Goal: Task Accomplishment & Management: Manage account settings

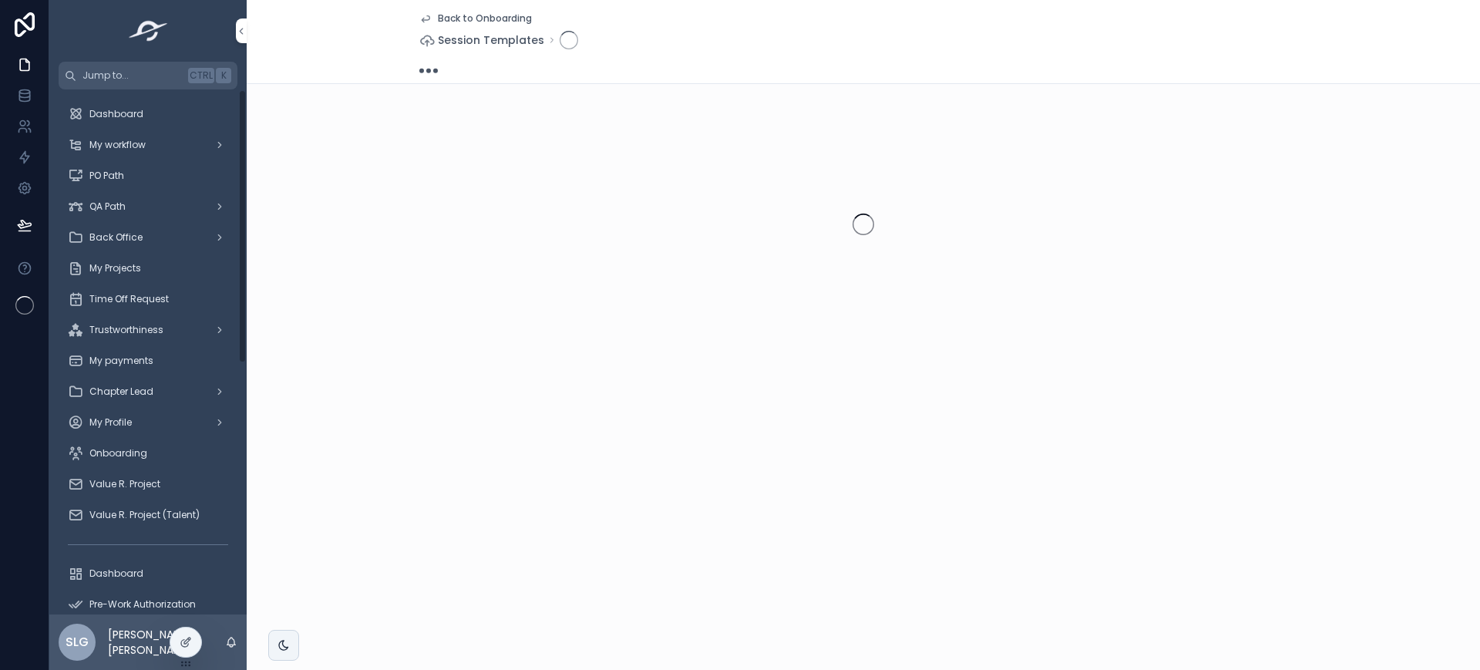
click at [118, 268] on span "My Projects" at bounding box center [115, 268] width 52 height 12
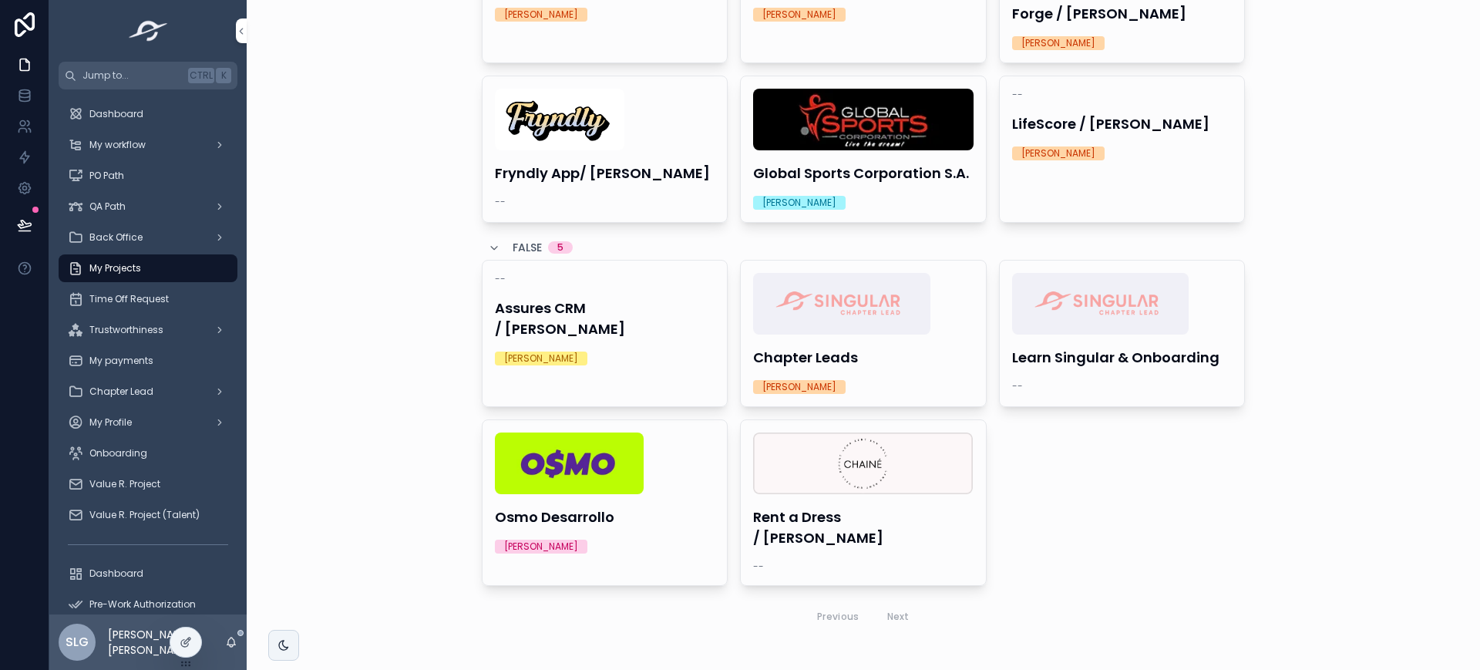
scroll to position [212, 0]
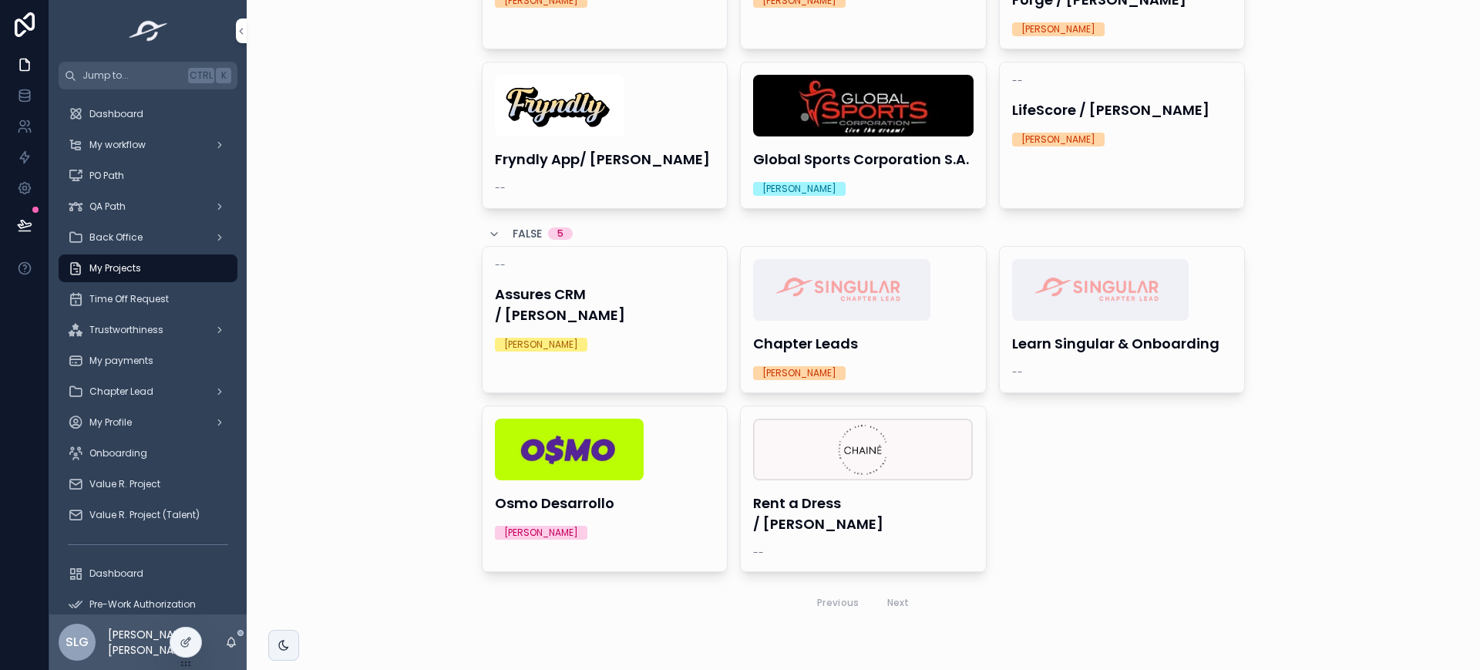
click at [617, 483] on div "Osmo Desarrollo [PERSON_NAME]" at bounding box center [605, 479] width 245 height 146
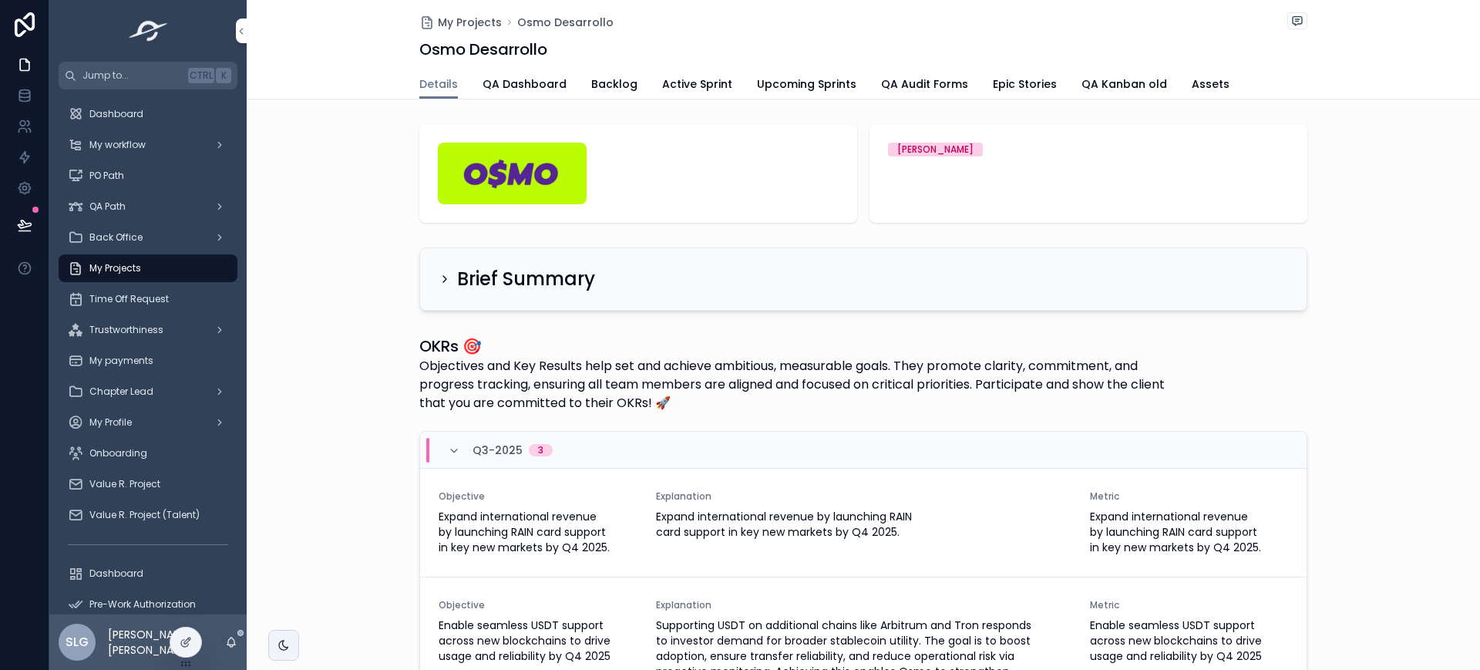
click at [701, 80] on span "Active Sprint" at bounding box center [697, 83] width 70 height 15
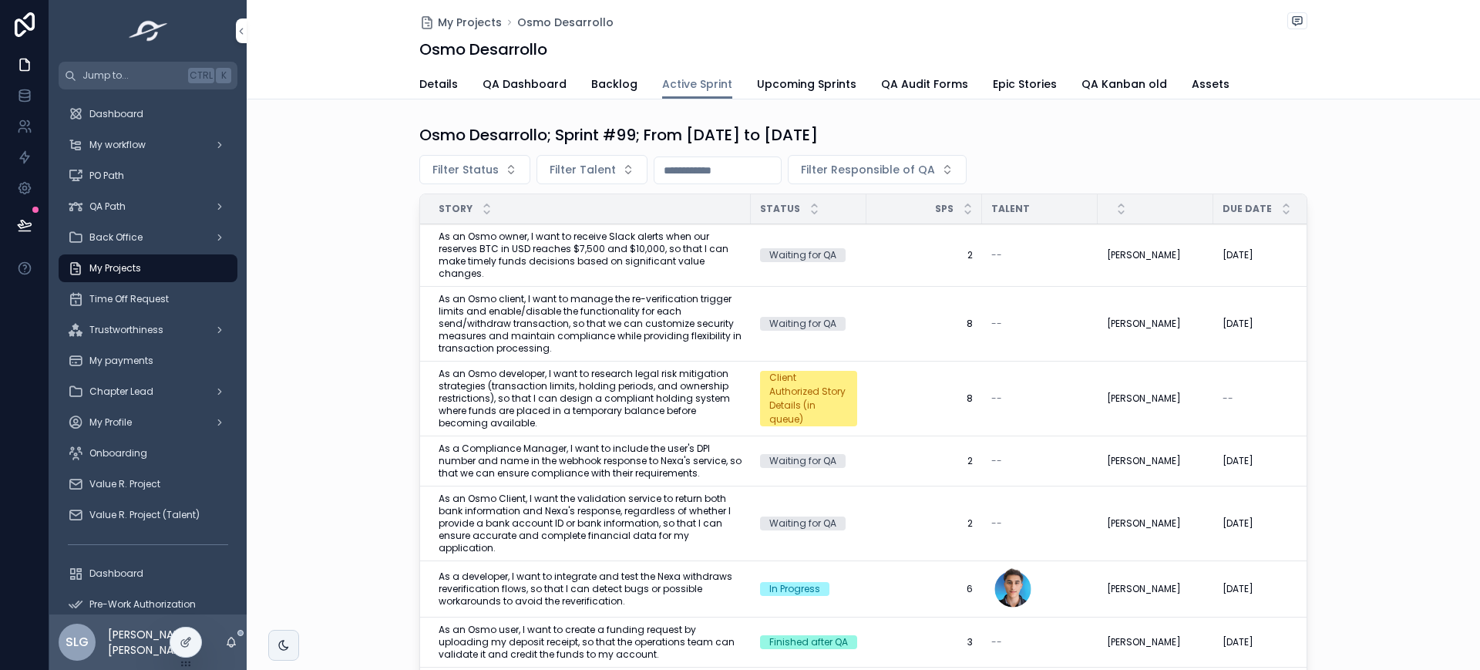
click at [459, 170] on span "Filter Status" at bounding box center [465, 169] width 66 height 15
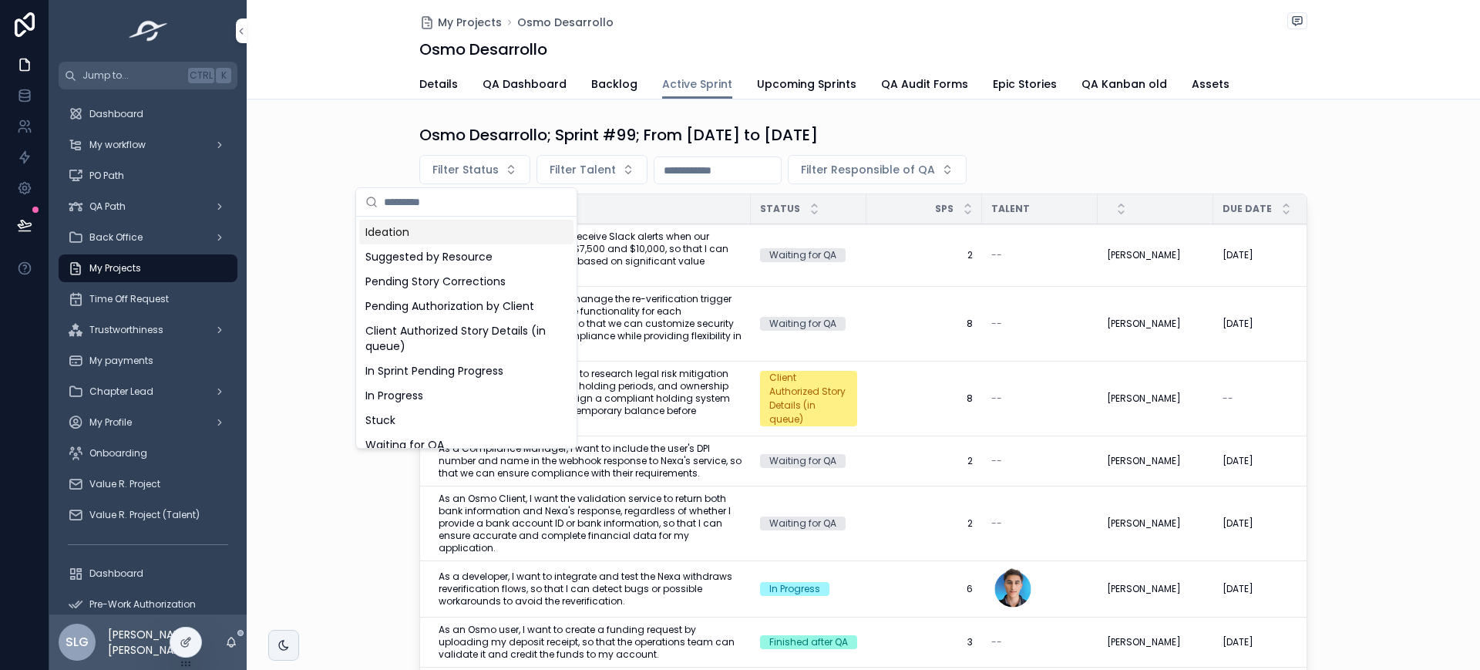
click at [952, 121] on div "Osmo Desarrollo; Sprint #99; From [DATE] to [DATE] Filter Status Filter Talent …" at bounding box center [863, 414] width 1233 height 592
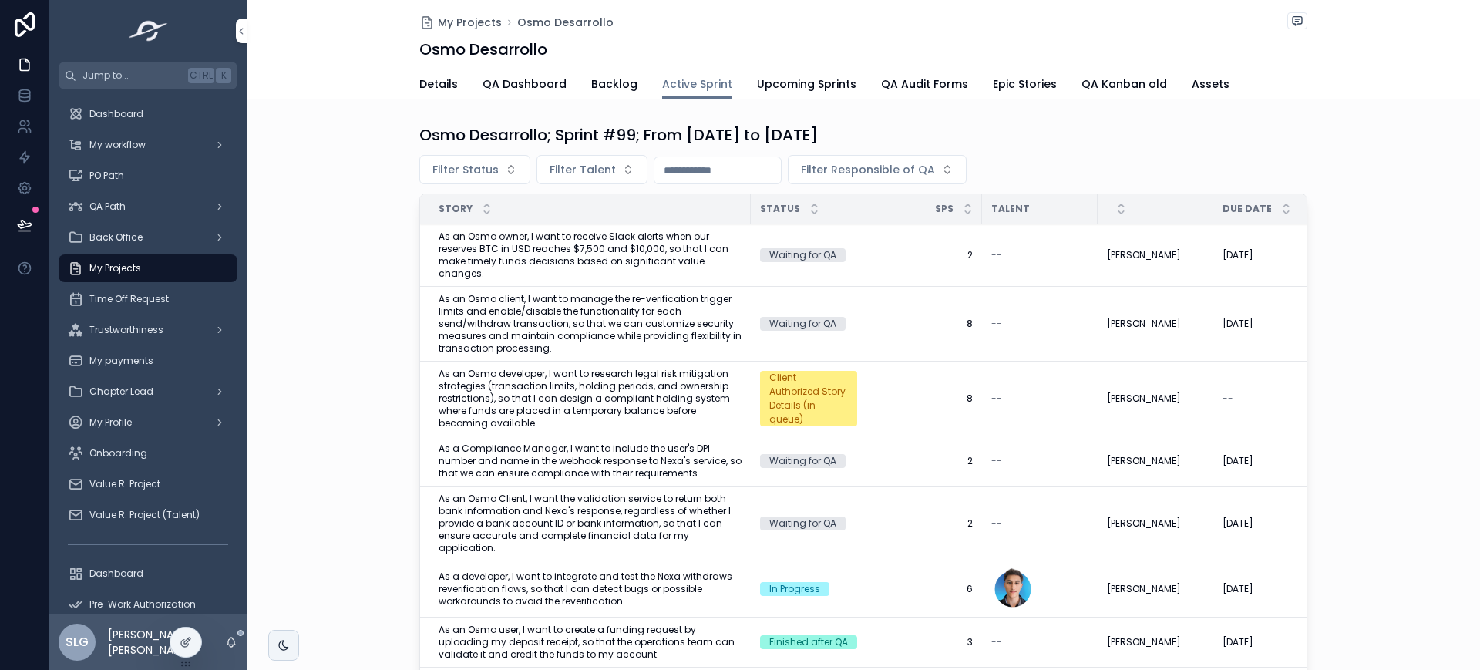
click at [809, 79] on span "Upcoming Sprints" at bounding box center [806, 83] width 99 height 15
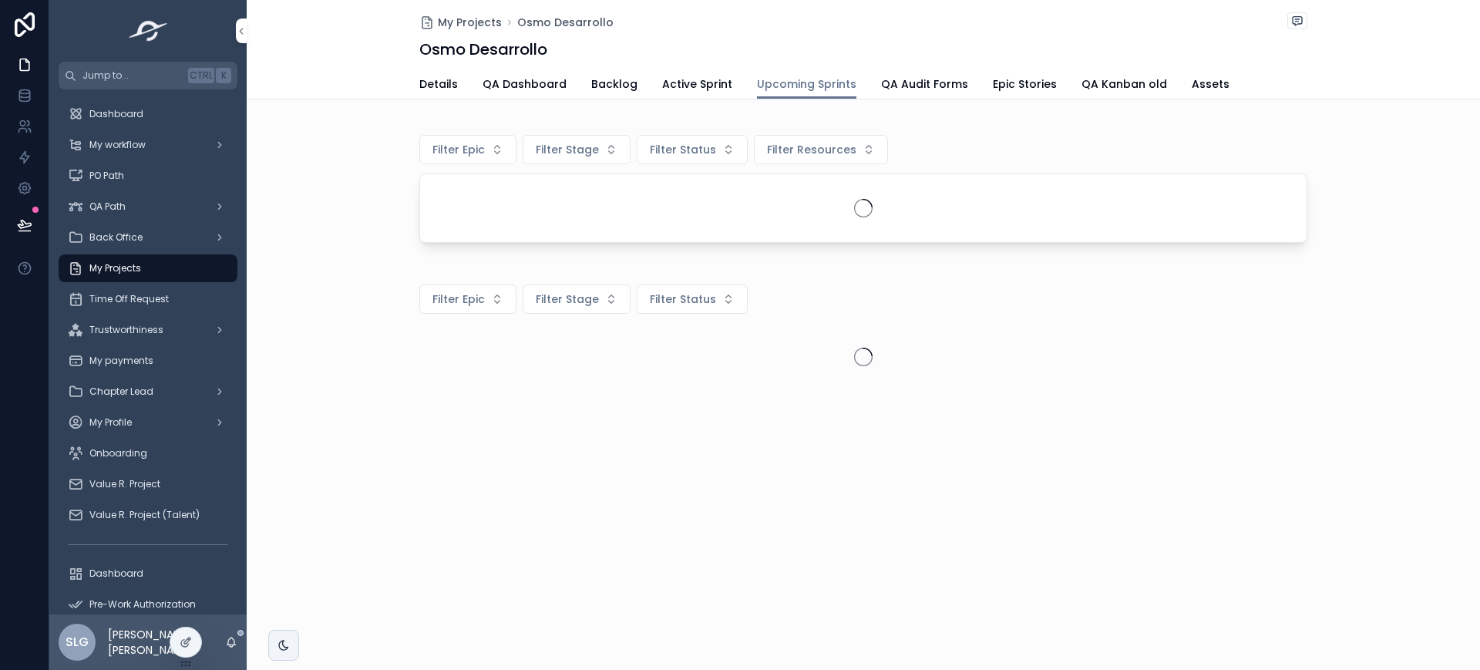
click at [460, 158] on button "Filter Epic" at bounding box center [467, 149] width 97 height 29
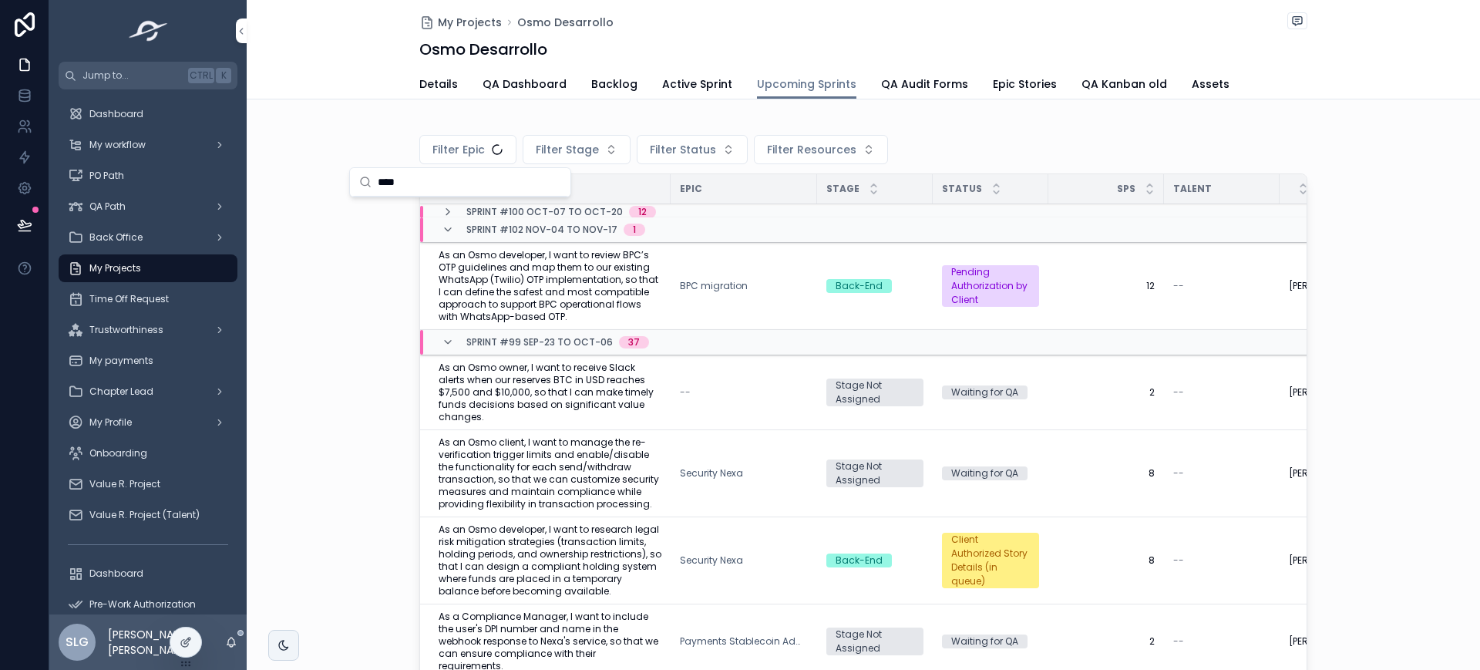
click at [449, 182] on input "****" at bounding box center [469, 182] width 183 height 28
type input "****"
click at [436, 207] on div "Security Nexa" at bounding box center [460, 212] width 214 height 25
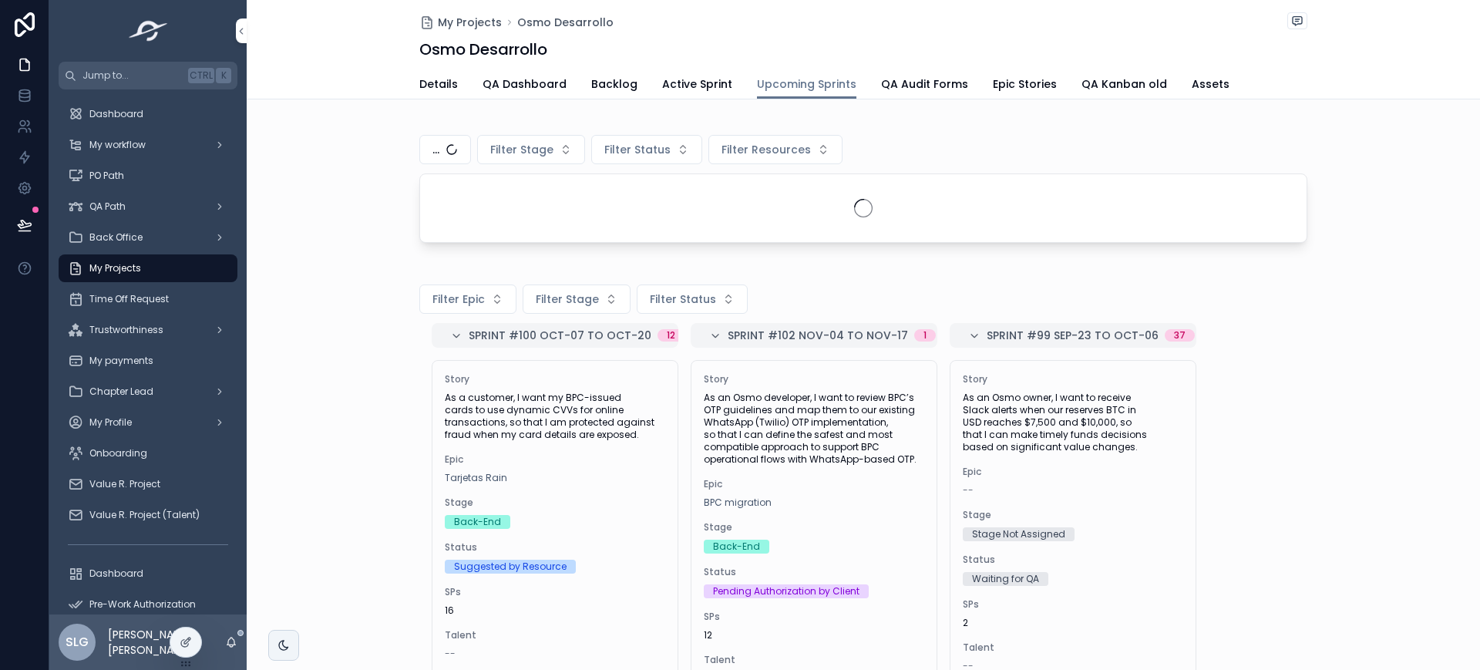
click at [446, 149] on button "..." at bounding box center [445, 149] width 52 height 29
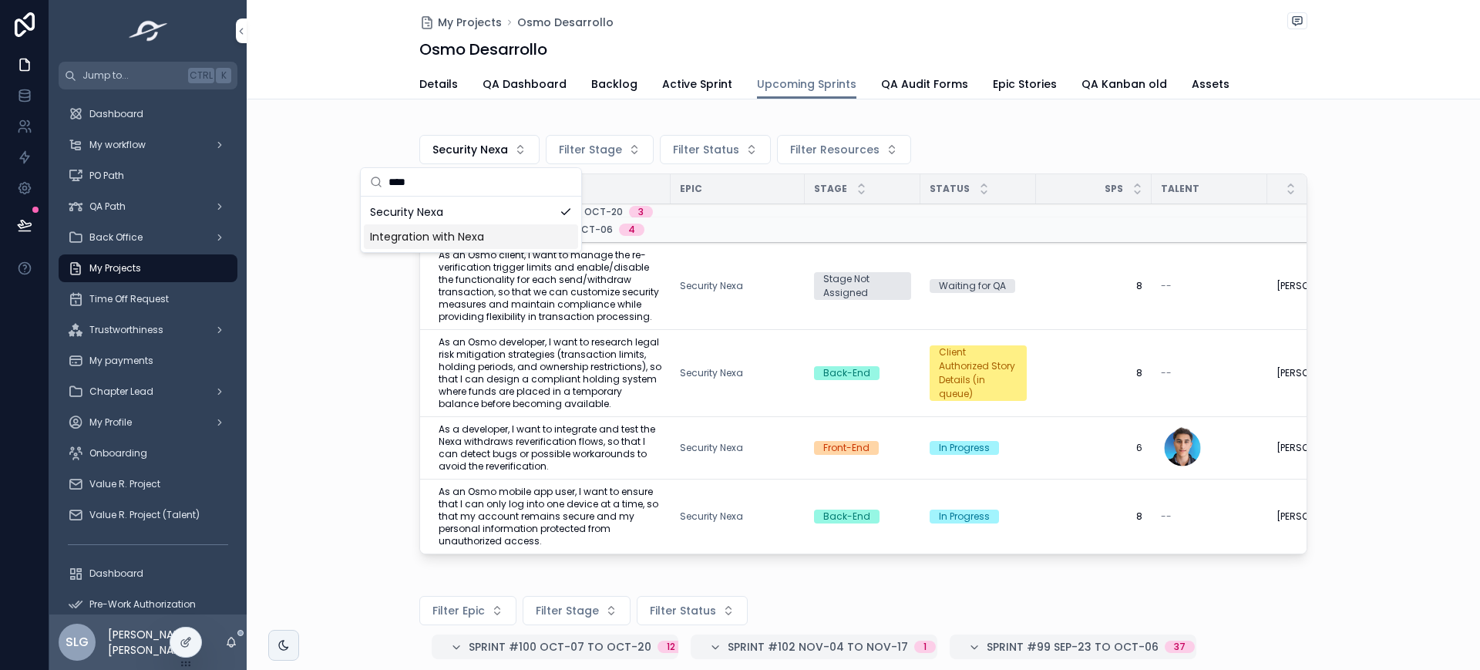
type input "****"
click at [468, 237] on span "Integration with Nexa" at bounding box center [427, 236] width 114 height 15
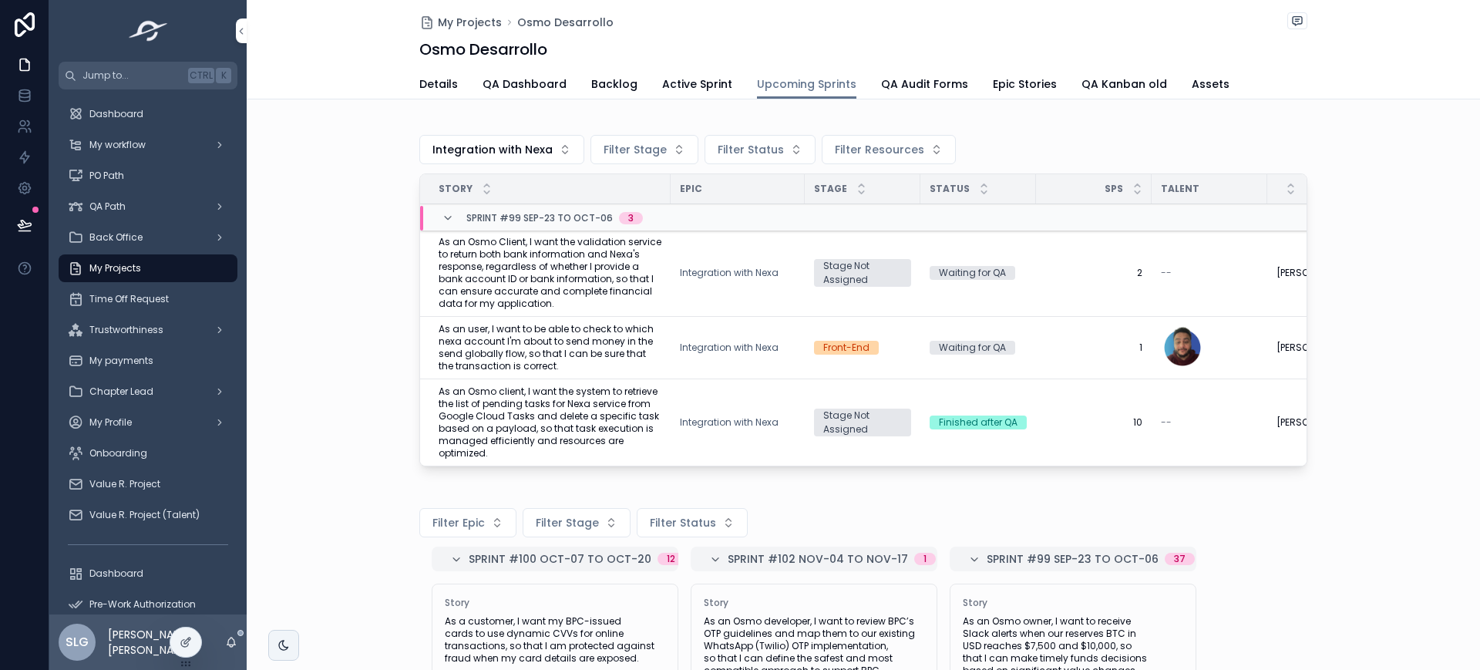
click at [389, 325] on div "Integration with Nexa Filter Stage Filter Status Filter Resources Story Epic St…" at bounding box center [863, 298] width 1233 height 361
click at [853, 12] on div "My Projects Osmo Desarrollo" at bounding box center [863, 22] width 888 height 20
click at [809, 15] on div "My Projects Osmo Desarrollo" at bounding box center [863, 22] width 888 height 20
drag, startPoint x: 975, startPoint y: 36, endPoint x: 1055, endPoint y: 3, distance: 86.8
click at [977, 35] on div "My Projects Osmo Desarrollo Osmo Desarrollo" at bounding box center [863, 34] width 888 height 69
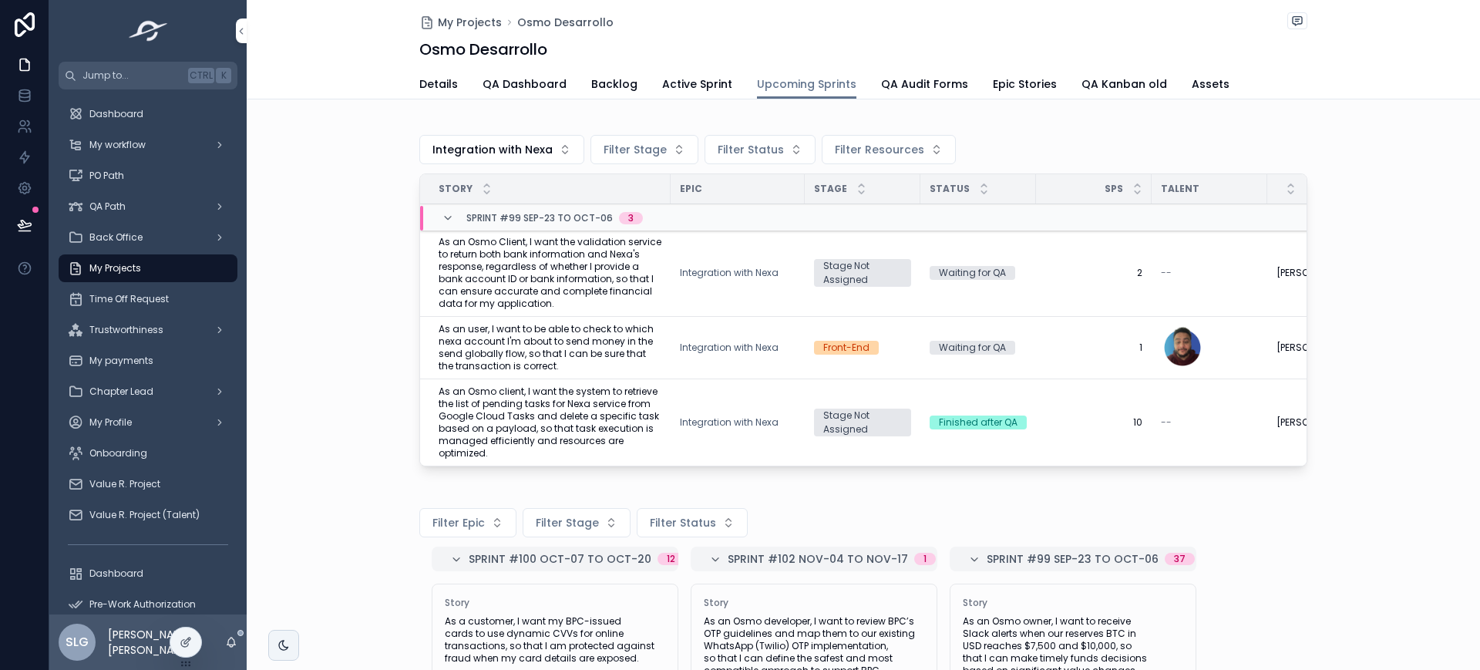
click at [504, 156] on span "Integration with Nexa" at bounding box center [492, 149] width 120 height 15
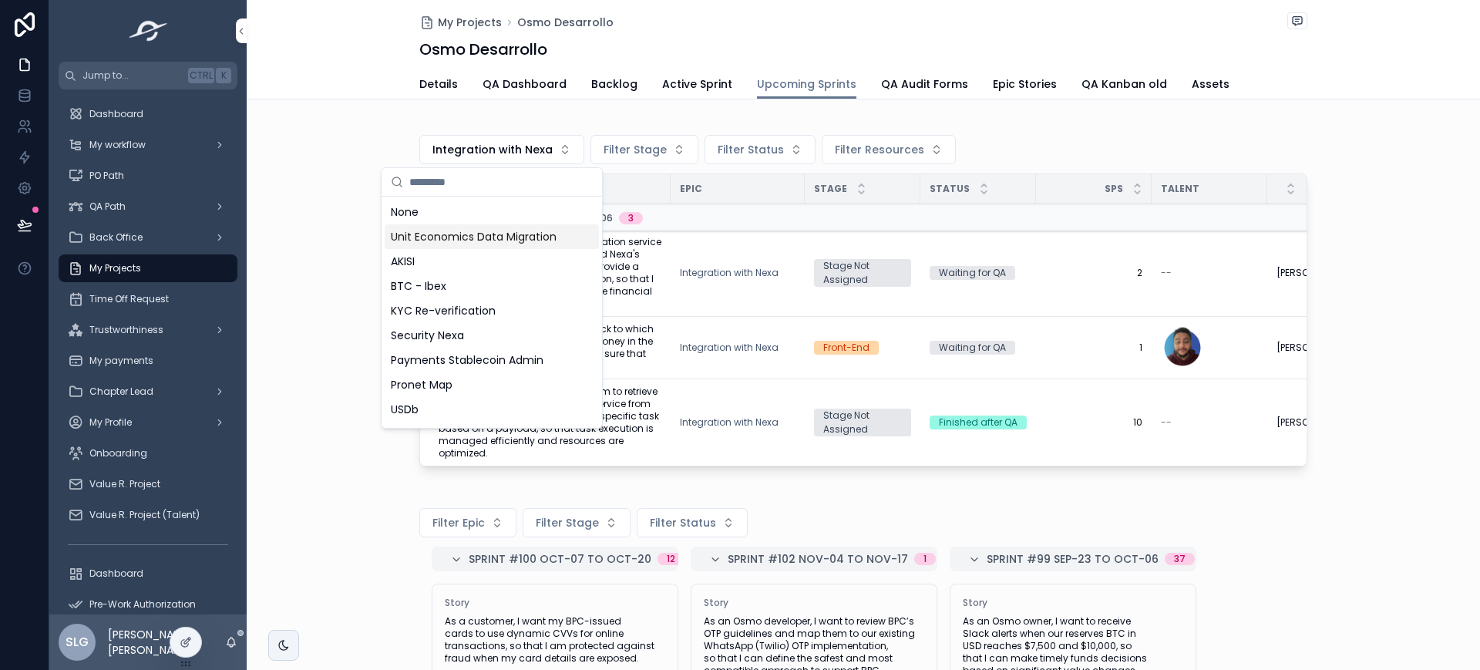
click at [442, 224] on div "Unit Economics Data Migration" at bounding box center [492, 236] width 214 height 25
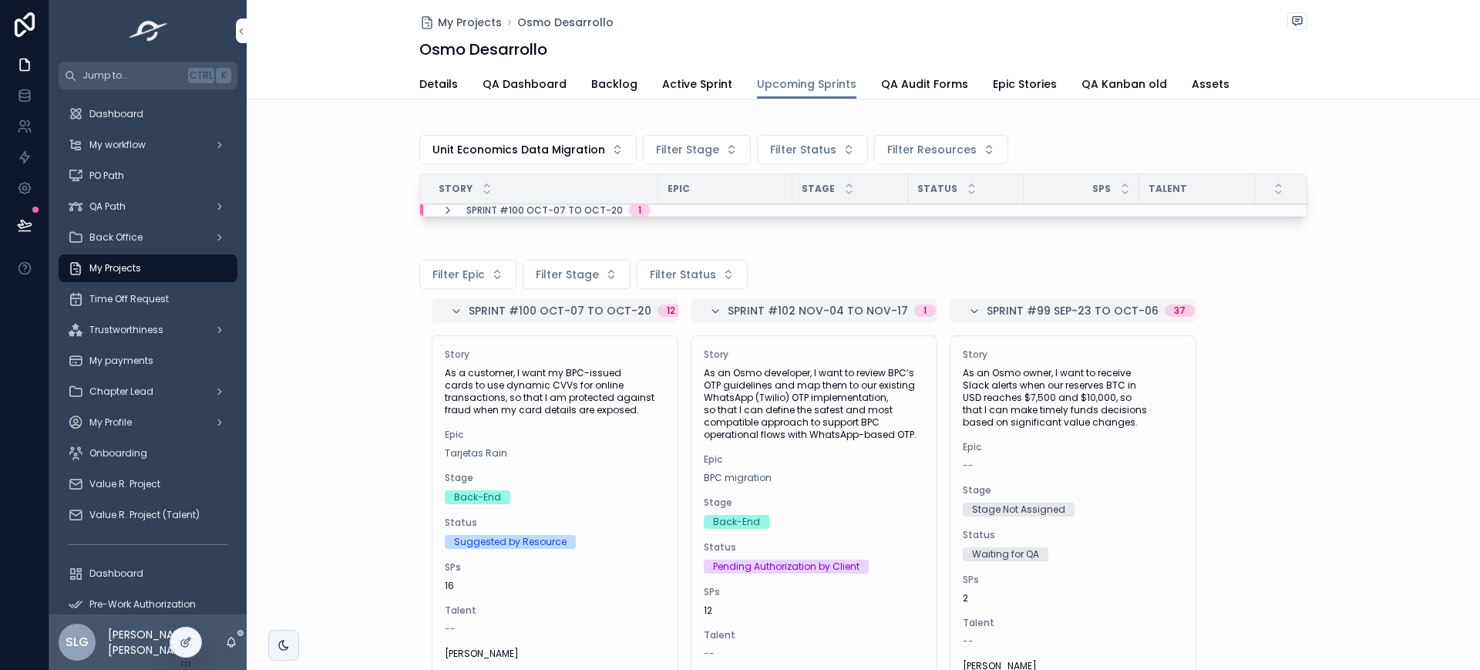
click at [432, 152] on span "Unit Economics Data Migration" at bounding box center [518, 149] width 173 height 15
click at [675, 62] on div "My Projects Osmo Desarrollo Osmo Desarrollo" at bounding box center [863, 34] width 888 height 69
click at [679, 76] on span "Active Sprint" at bounding box center [697, 83] width 70 height 15
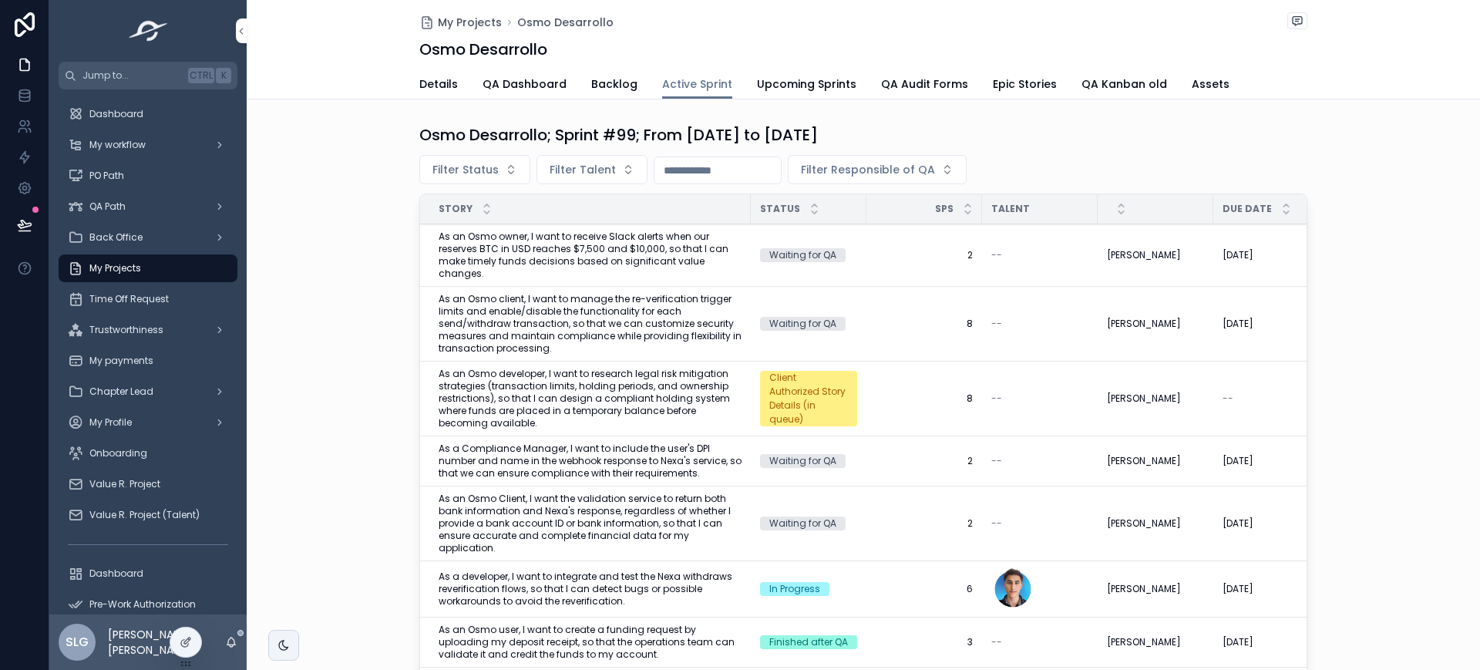
click at [904, 121] on div "Osmo Desarrollo; Sprint #99; From [DATE] to [DATE] Filter Status Filter Talent …" at bounding box center [863, 414] width 1233 height 592
click at [567, 168] on span "Filter Talent" at bounding box center [583, 169] width 66 height 15
type input "****"
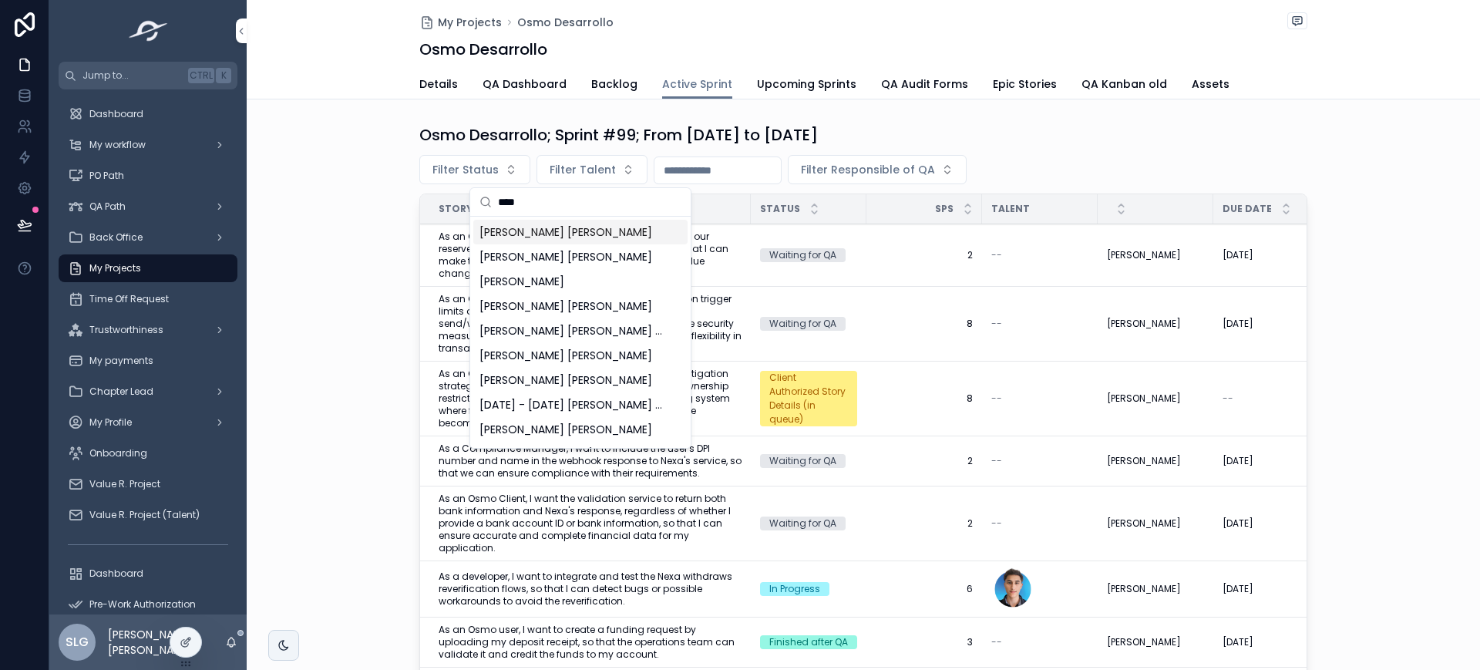
click at [331, 152] on div "Osmo Desarrollo; Sprint #99; From [DATE] to [DATE] Filter Status Filter Talent …" at bounding box center [863, 414] width 1233 height 592
